Goal: Task Accomplishment & Management: Manage account settings

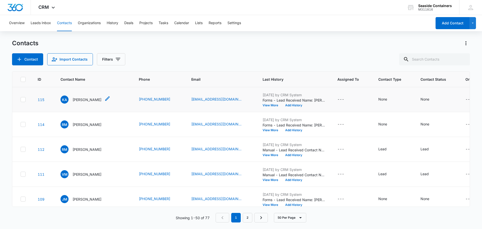
click at [84, 102] on p "[PERSON_NAME]" at bounding box center [87, 99] width 29 height 5
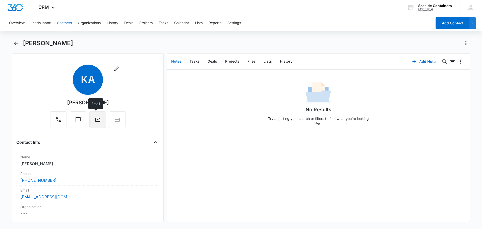
click at [95, 119] on icon "Email" at bounding box center [98, 119] width 6 height 6
click at [76, 119] on icon "Text" at bounding box center [78, 119] width 5 height 5
click at [63, 21] on button "Contacts" at bounding box center [64, 23] width 15 height 16
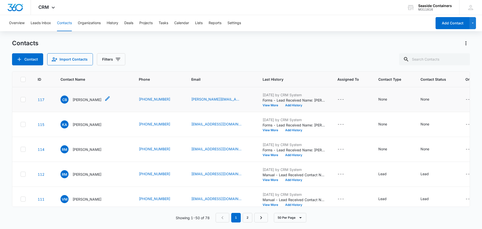
click at [85, 99] on p "[PERSON_NAME]" at bounding box center [87, 99] width 29 height 5
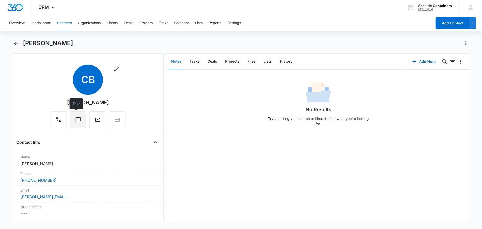
click at [76, 118] on icon "Text" at bounding box center [78, 119] width 6 height 6
